Goal: Transaction & Acquisition: Obtain resource

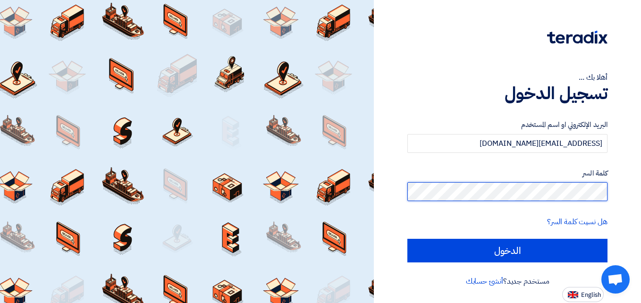
click at [408, 239] on input "الدخول" at bounding box center [508, 251] width 200 height 24
type input "Sign in"
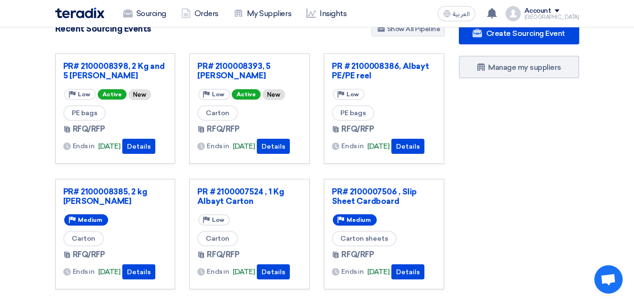
scroll to position [47, 0]
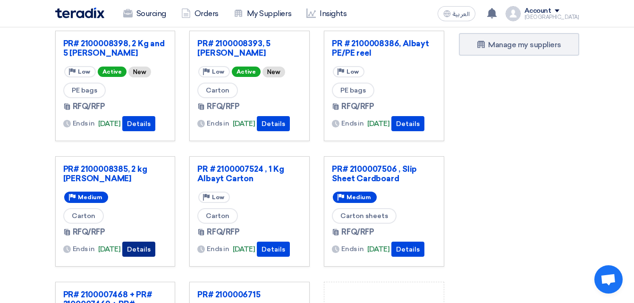
click at [151, 249] on button "Details" at bounding box center [138, 249] width 33 height 15
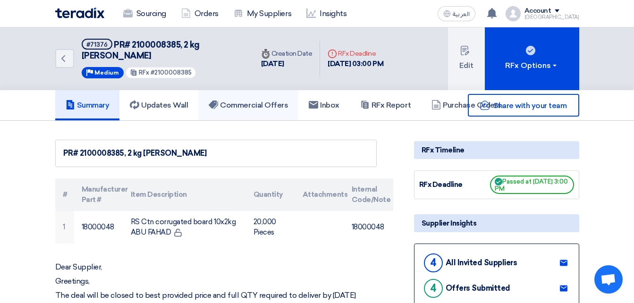
click at [278, 113] on link "Commercial Offers" at bounding box center [248, 105] width 100 height 30
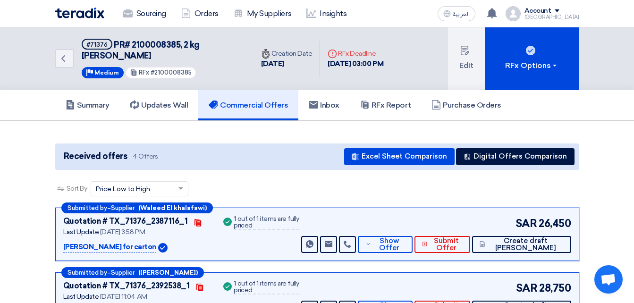
click at [492, 146] on div "Received offers 4 Offers Excel Sheet Comparison Digital Offers Comparison" at bounding box center [317, 157] width 524 height 26
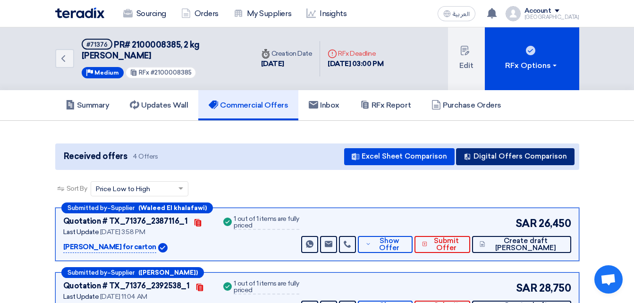
click at [488, 152] on button "Digital Offers Comparison" at bounding box center [515, 156] width 119 height 17
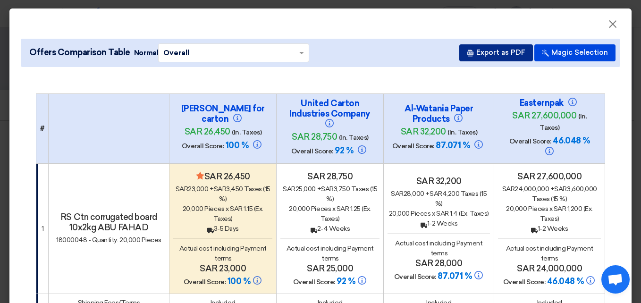
click at [495, 52] on button "Export as PDF" at bounding box center [496, 52] width 74 height 17
click at [504, 55] on button "Export as PDF" at bounding box center [496, 52] width 74 height 17
click at [497, 55] on button "Export as PDF" at bounding box center [496, 52] width 74 height 17
click at [608, 24] on span "×" at bounding box center [612, 26] width 9 height 19
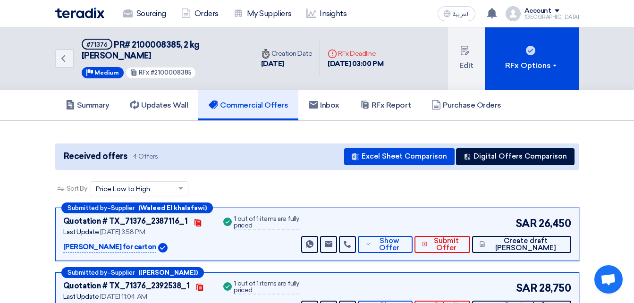
click at [140, 36] on div "Back #71376 PR# 2100008385, 2 kg [PERSON_NAME] Priority Medium RFx #2100008385" at bounding box center [154, 58] width 198 height 63
click at [138, 40] on span "PR# 2100008385, 2 kg [PERSON_NAME]" at bounding box center [141, 50] width 118 height 21
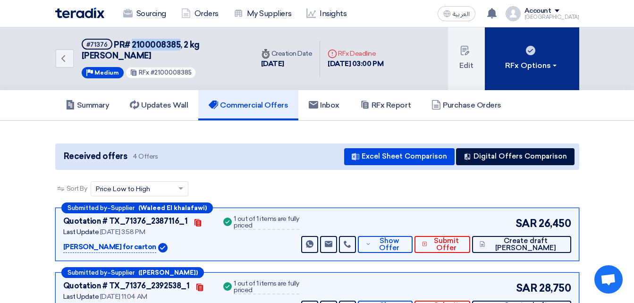
copy span "2100008385"
